Goal: Task Accomplishment & Management: Use online tool/utility

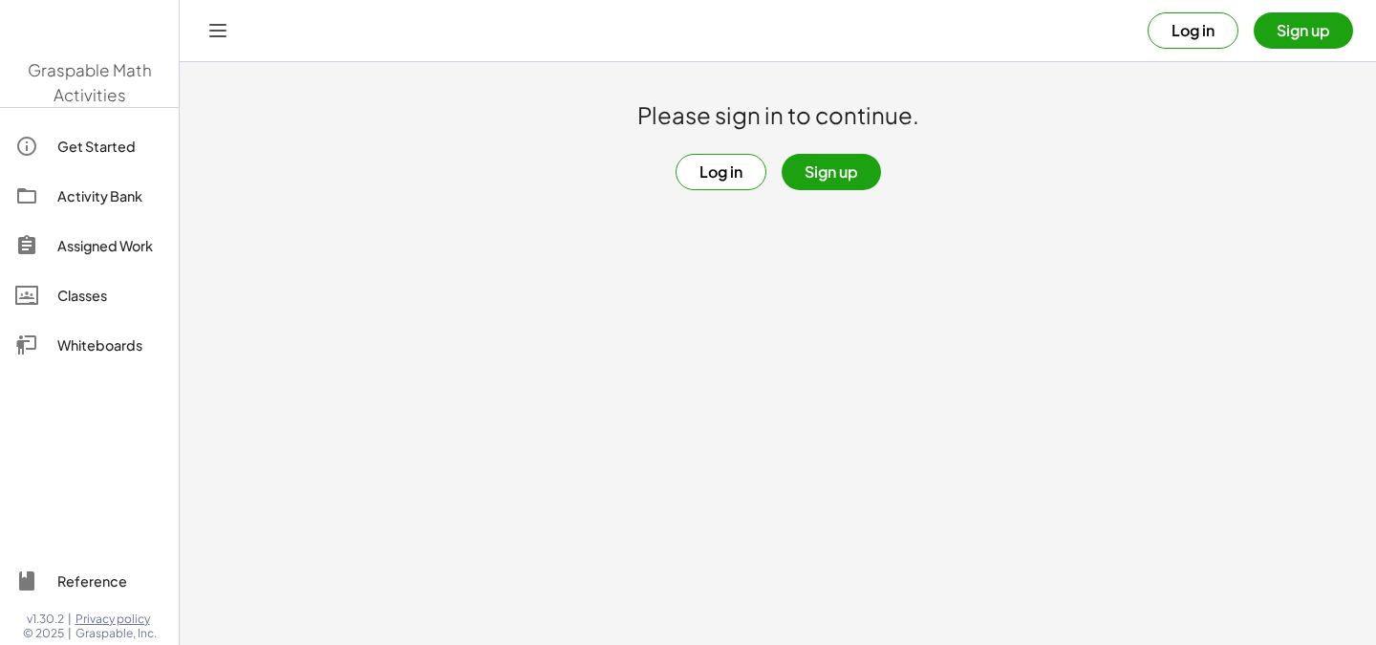
click at [1287, 16] on button "Sign up" at bounding box center [1303, 30] width 99 height 36
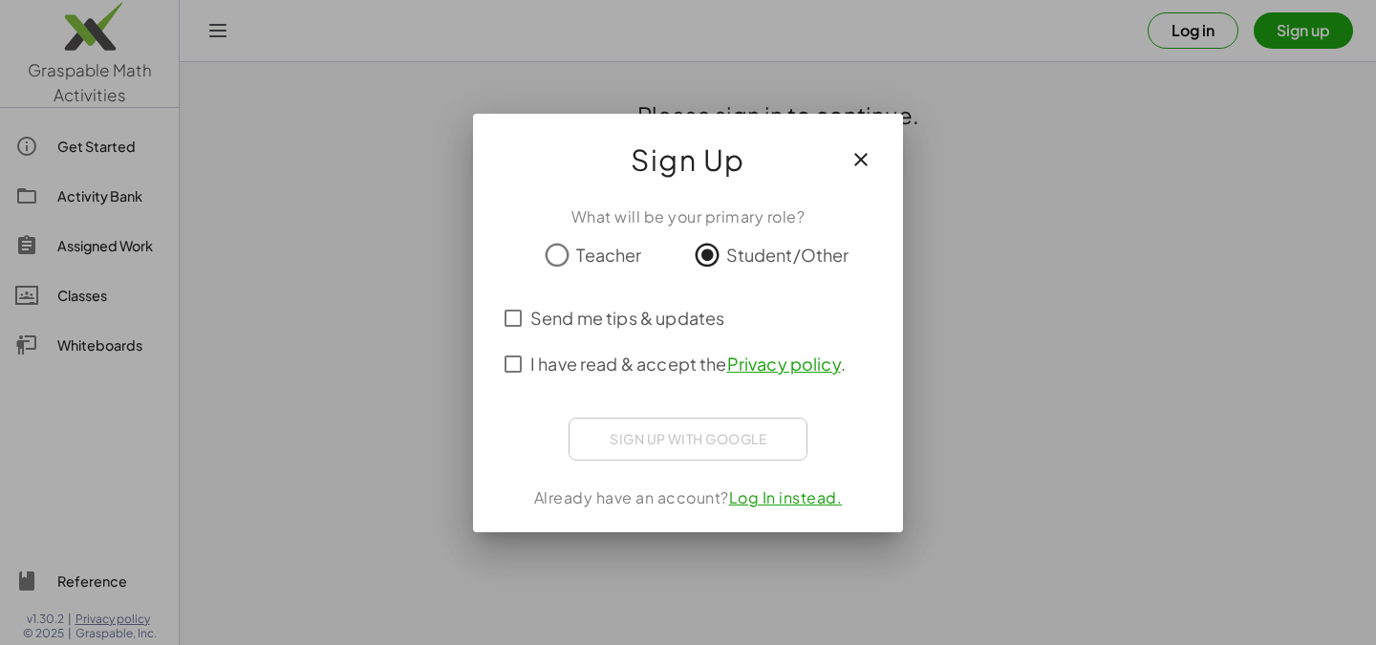
click at [617, 425] on div "Sign up with Google Sign in with Google Sign in with Google. Opens in new tab" at bounding box center [688, 439] width 239 height 43
drag, startPoint x: 628, startPoint y: 443, endPoint x: 579, endPoint y: 411, distance: 58.1
click at [607, 426] on div "Sign up with Google Sign in with Google Sign in with Google. Opens in new tab" at bounding box center [688, 439] width 239 height 43
click at [549, 365] on span "I have read & accept the Privacy policy ." at bounding box center [687, 364] width 315 height 26
click at [836, 457] on div "What will be your primary role? Teacher Student/Other Send me tips & updates I …" at bounding box center [688, 361] width 430 height 342
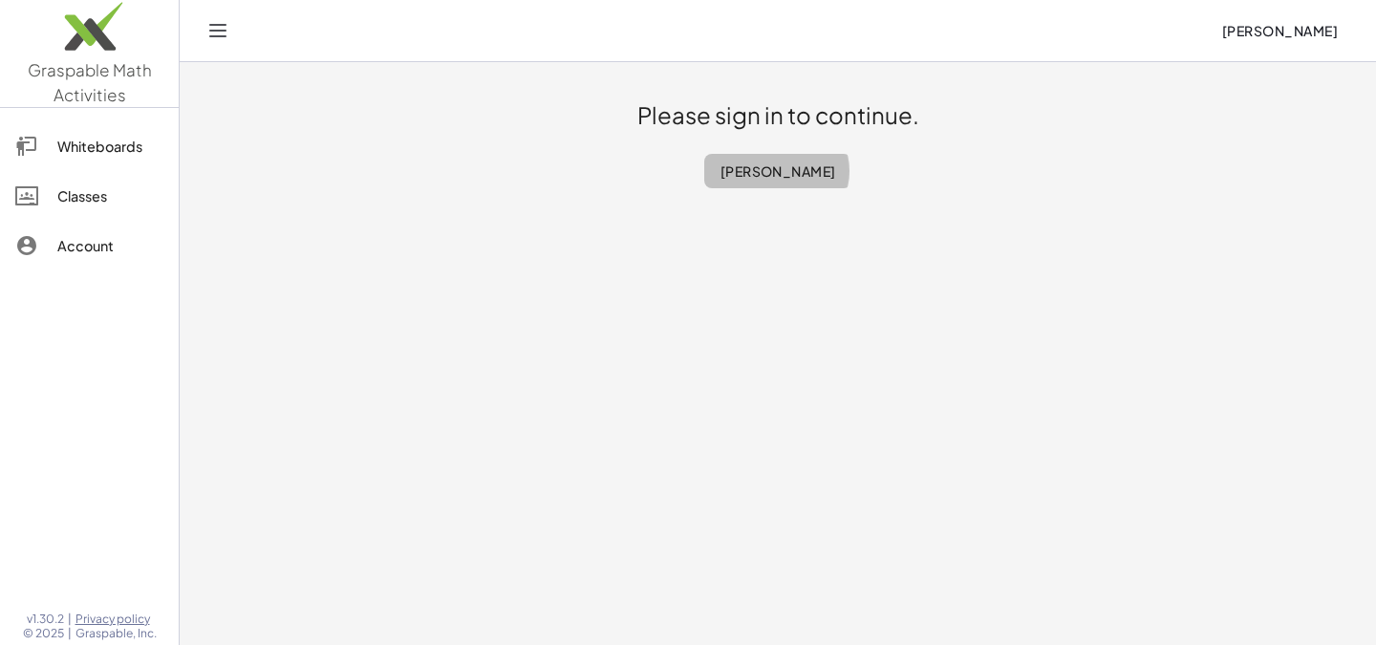
click at [761, 174] on span "[PERSON_NAME]" at bounding box center [778, 170] width 117 height 17
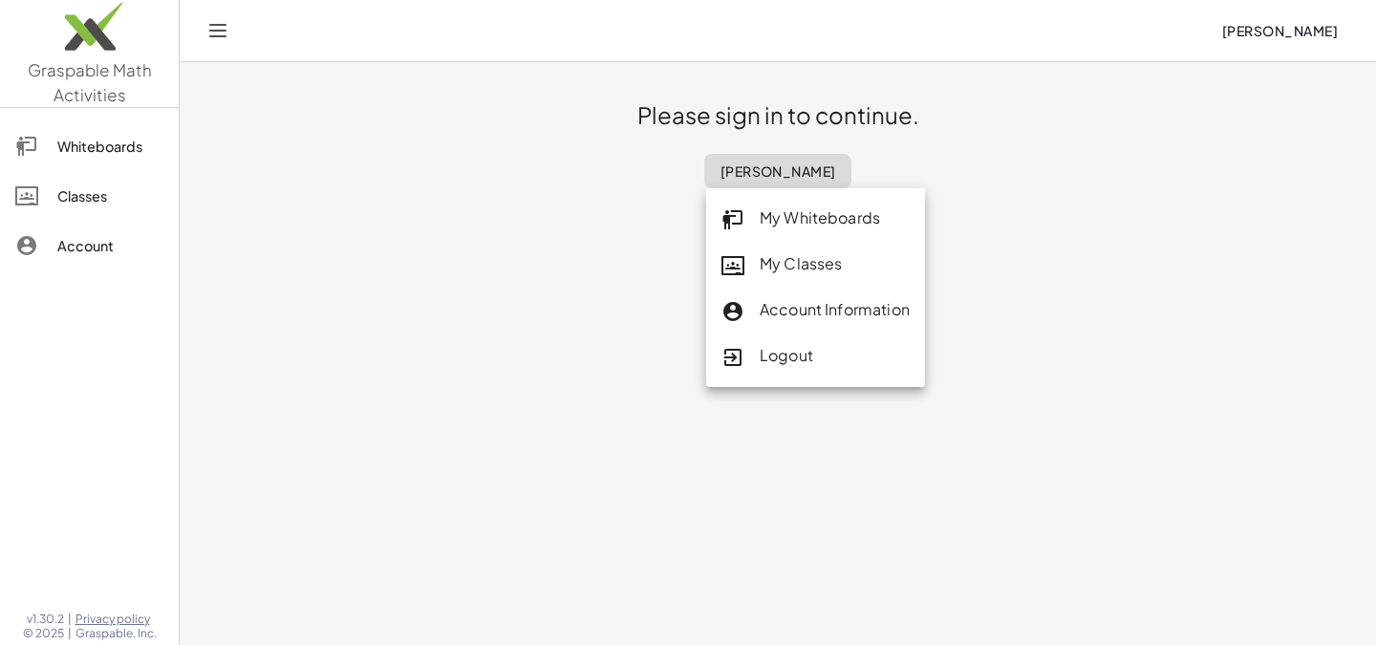
click at [449, 242] on main "Please sign in to continue. [PERSON_NAME]" at bounding box center [778, 322] width 1197 height 645
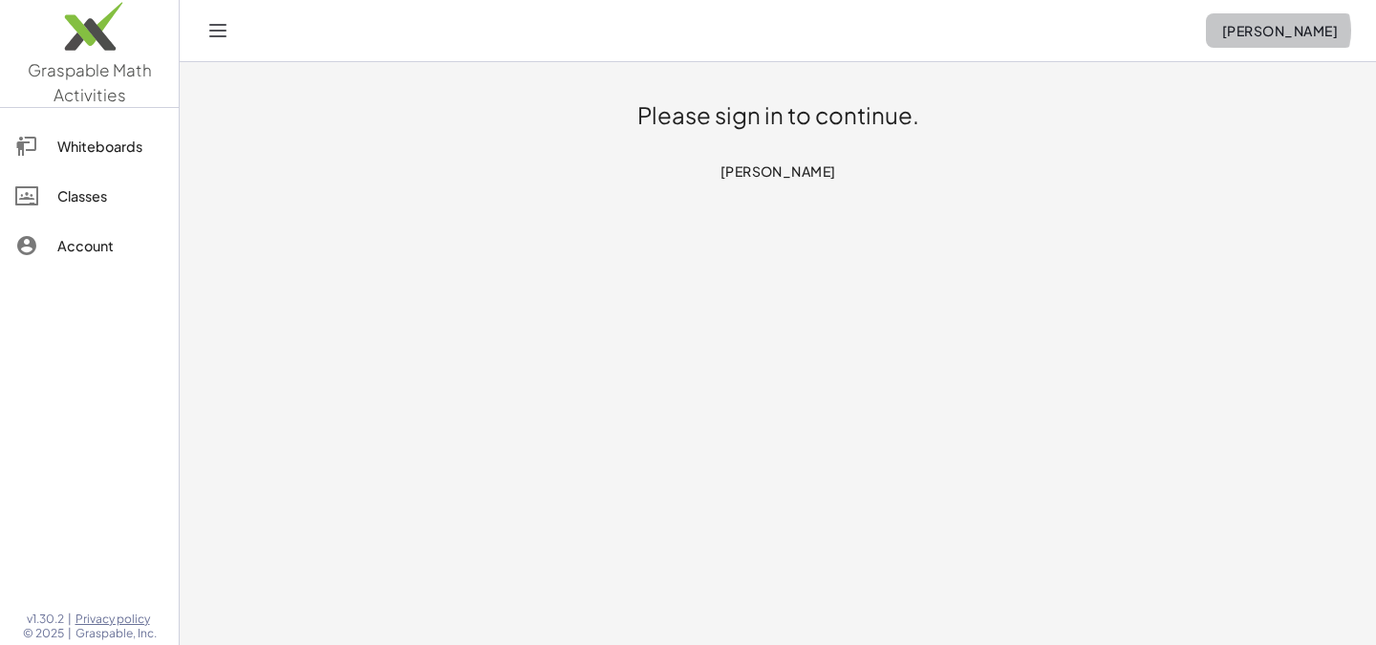
click at [1266, 40] on button "[PERSON_NAME]" at bounding box center [1279, 30] width 147 height 34
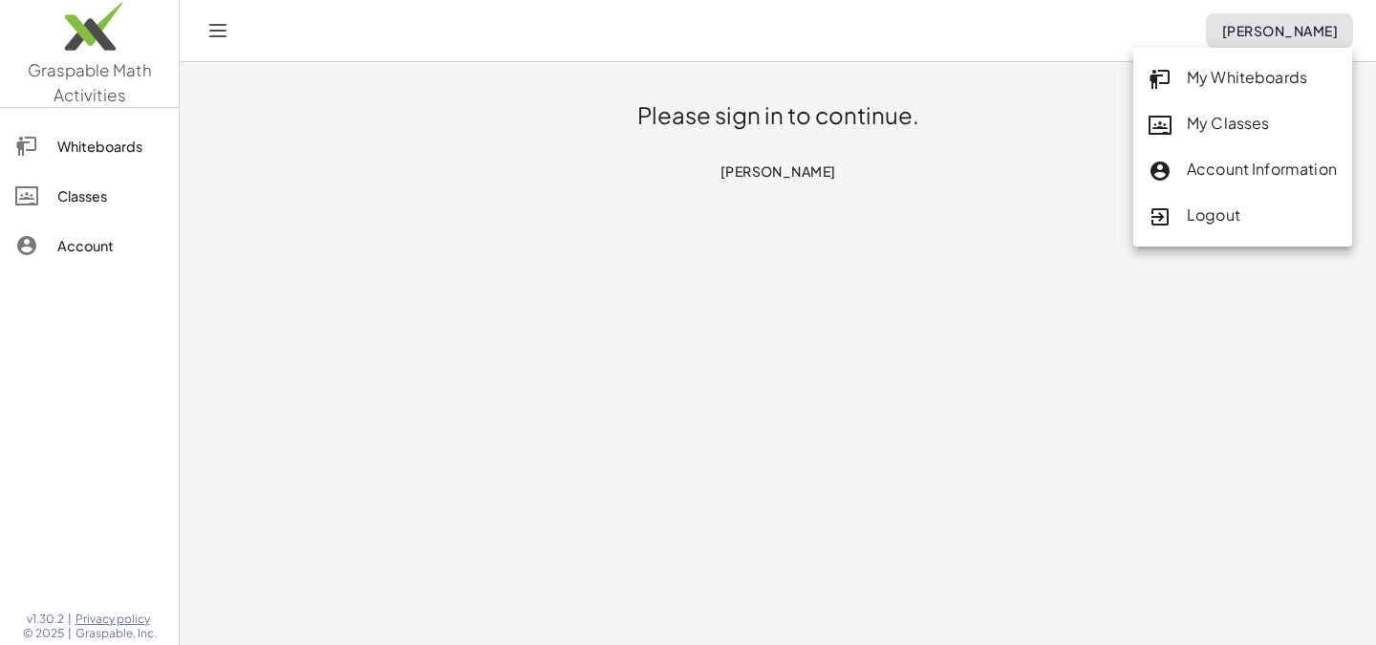
click at [1210, 108] on link "My Classes" at bounding box center [1243, 124] width 219 height 46
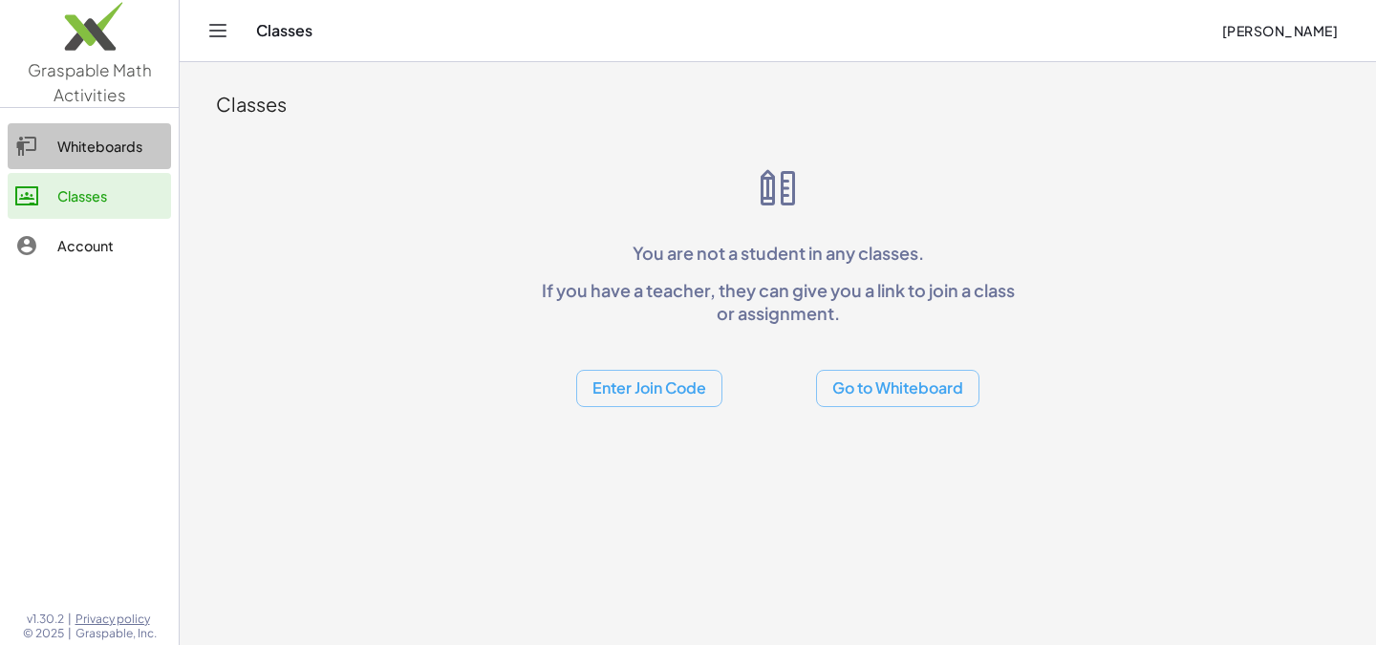
click at [86, 130] on link "Whiteboards" at bounding box center [89, 146] width 163 height 46
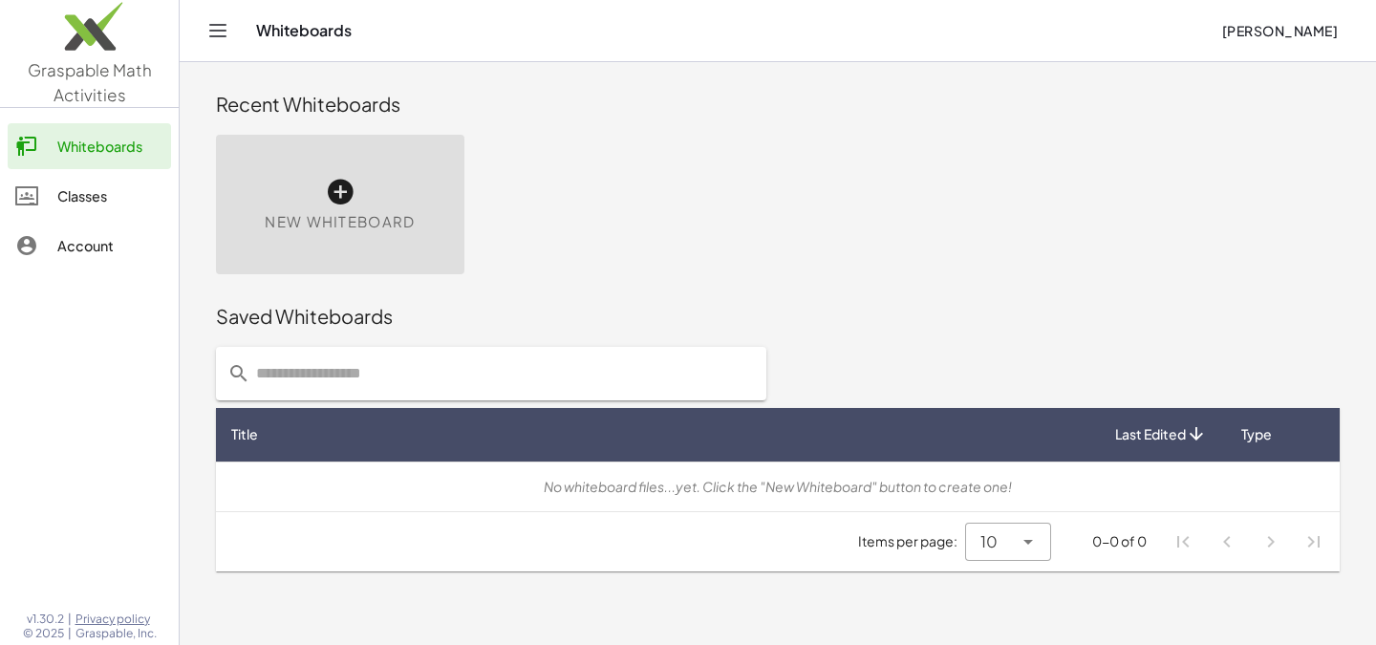
click at [343, 211] on span "New Whiteboard" at bounding box center [340, 222] width 150 height 22
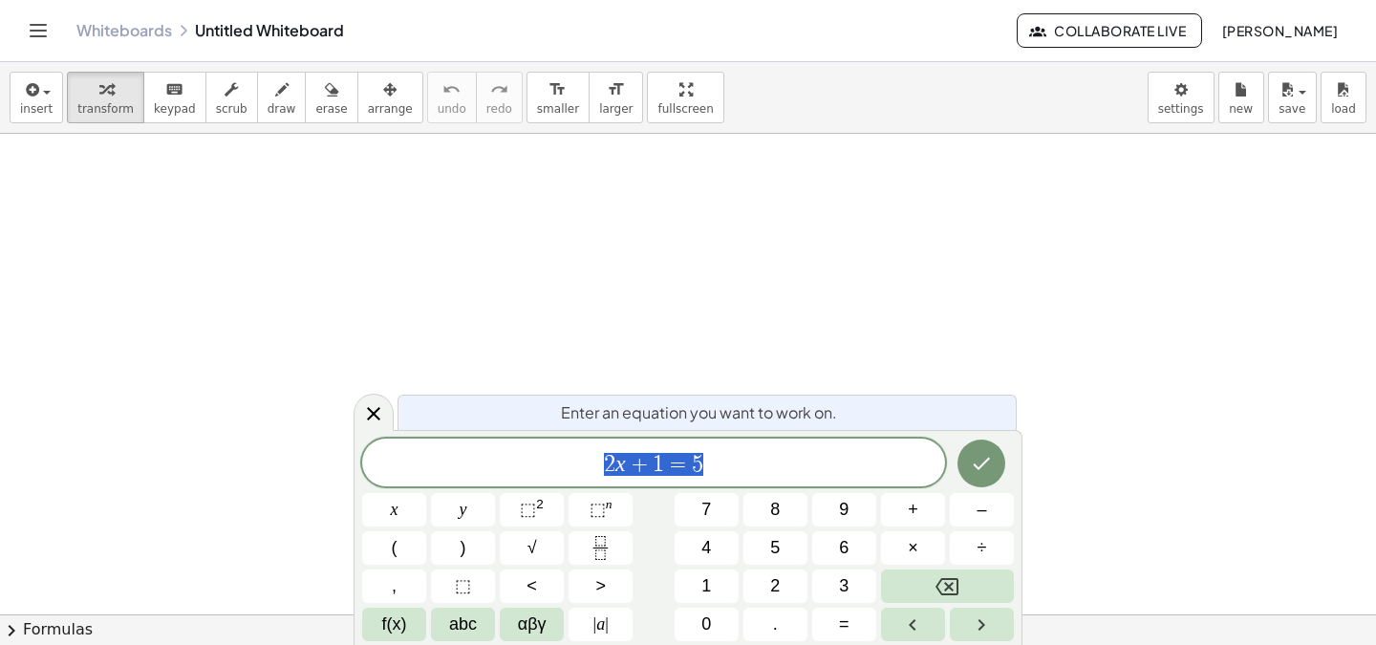
scroll to position [253, 0]
click at [754, 488] on div "2 x + 1 = 5 x y ⬚ 2 ⬚ n 7 8 9 + – ( ) √ 4 5 6 × ÷ , ⬚ < > 1 2 3 f(x) abc αβγ | …" at bounding box center [688, 540] width 652 height 203
click at [753, 465] on span "2 x + 1 = 5" at bounding box center [653, 464] width 583 height 27
drag, startPoint x: 538, startPoint y: 230, endPoint x: 573, endPoint y: 247, distance: 38.1
click at [573, 247] on div at bounding box center [688, 362] width 1376 height 962
